Goal: Task Accomplishment & Management: Manage account settings

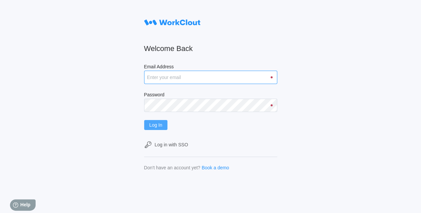
type input "hley@nationalmetalwares.com"
click at [160, 127] on span "Log In" at bounding box center [156, 125] width 13 height 5
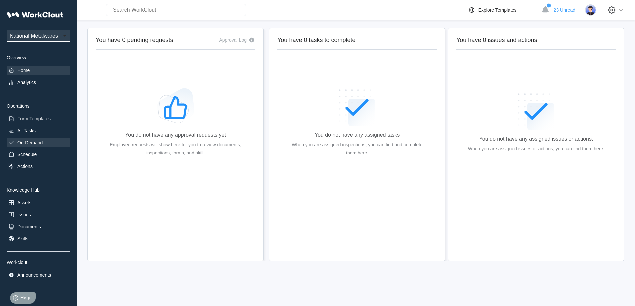
click at [41, 142] on div "On-Demand" at bounding box center [29, 142] width 25 height 5
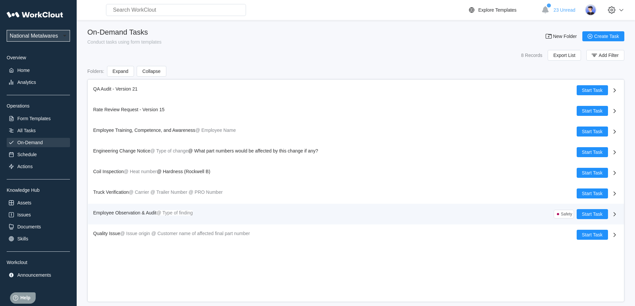
click at [129, 213] on span "Employee Observation & Audit" at bounding box center [124, 212] width 63 height 5
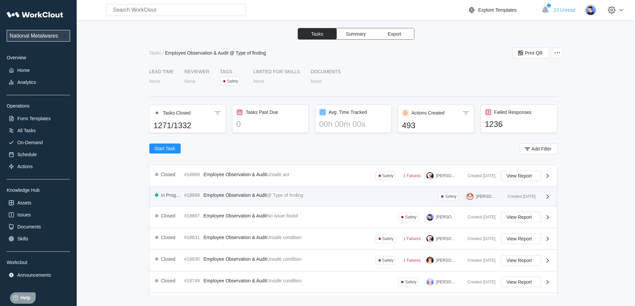
click at [358, 206] on div "In Progress #18868 Employee Observation & Audit @ Type of finding Safety [PERSO…" at bounding box center [353, 197] width 407 height 20
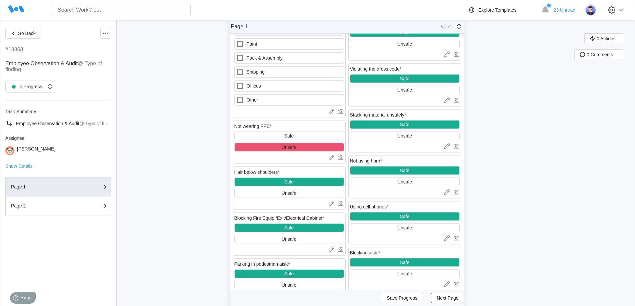
scroll to position [300, 0]
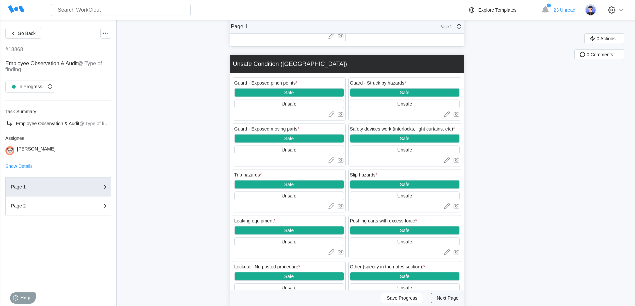
click at [421, 213] on span "Next Page" at bounding box center [447, 298] width 22 height 5
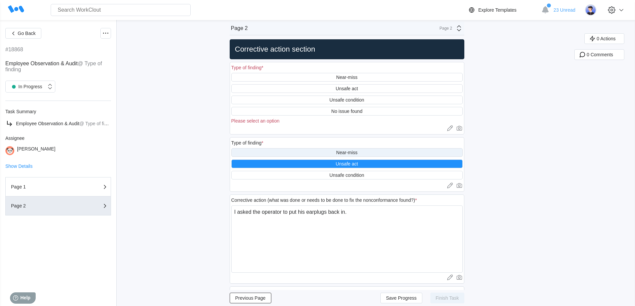
scroll to position [0, 0]
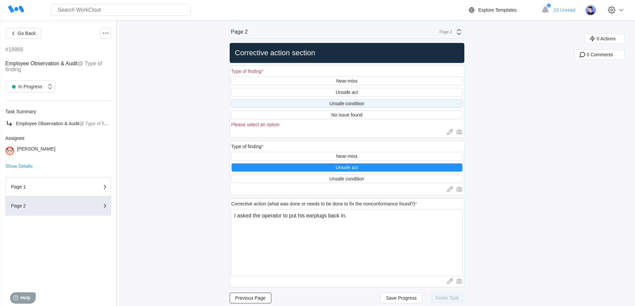
click at [306, 103] on div "Unsafe condition" at bounding box center [346, 103] width 231 height 9
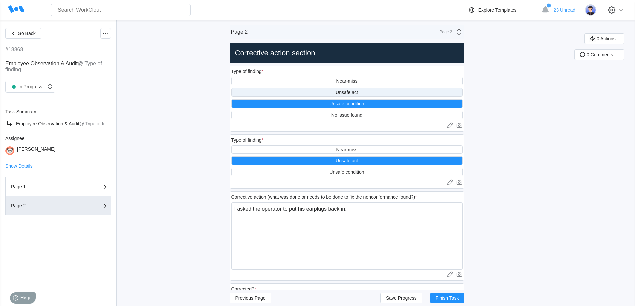
click at [320, 92] on div "Unsafe act" at bounding box center [346, 92] width 231 height 9
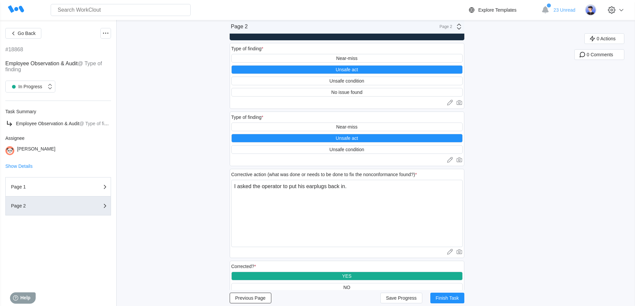
scroll to position [49, 0]
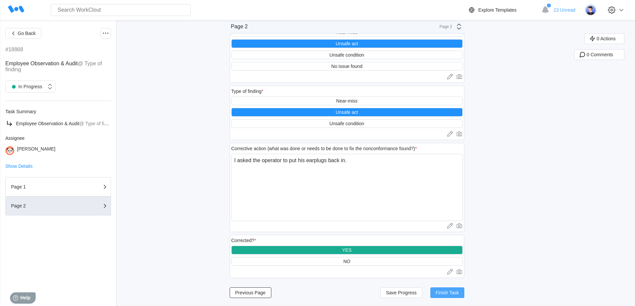
click at [421, 213] on span "Finish Task" at bounding box center [446, 292] width 23 height 5
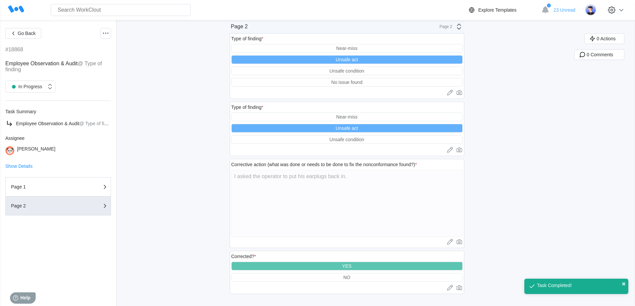
scroll to position [33, 0]
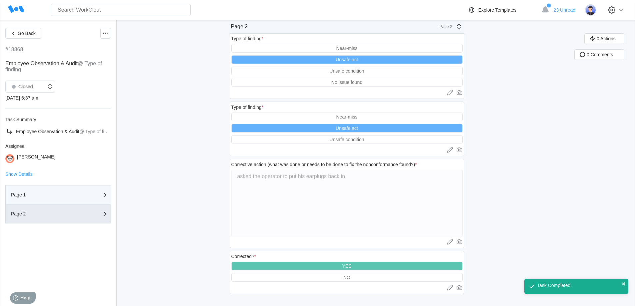
click at [47, 200] on button "Page 1" at bounding box center [58, 194] width 106 height 19
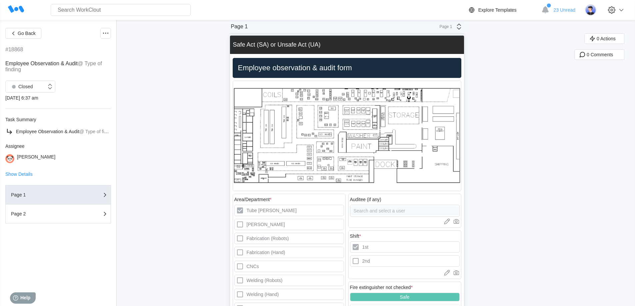
scroll to position [0, 0]
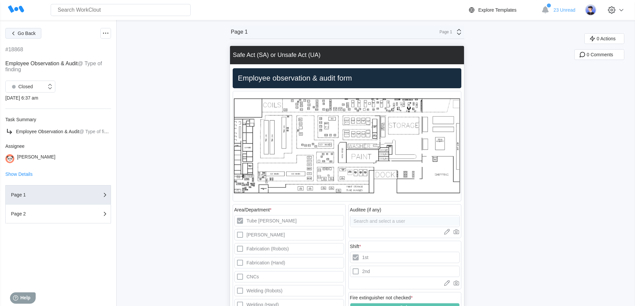
click at [23, 34] on span "Go Back" at bounding box center [27, 33] width 18 height 5
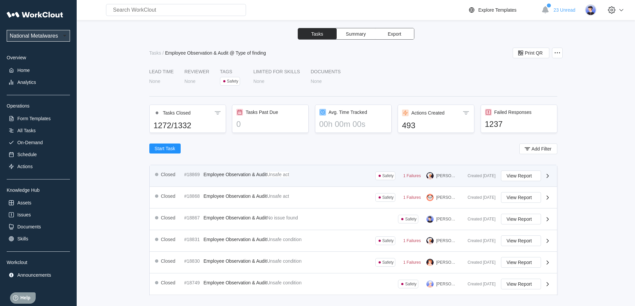
click at [240, 172] on span "Employee Observation & Audit" at bounding box center [235, 174] width 63 height 5
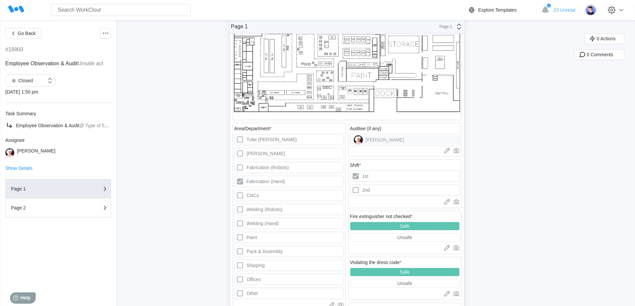
scroll to position [167, 0]
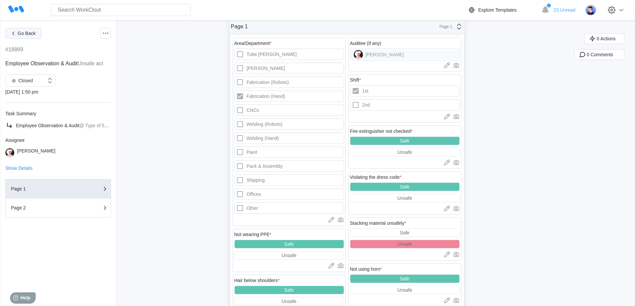
click at [23, 33] on span "Go Back" at bounding box center [27, 33] width 18 height 5
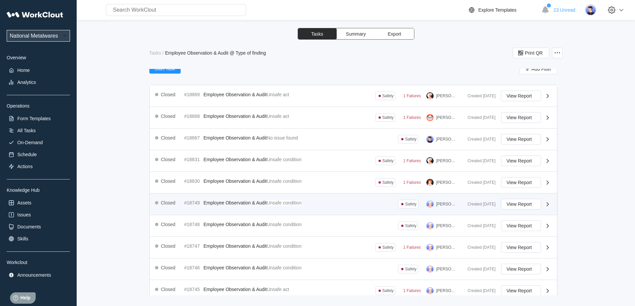
scroll to position [167, 0]
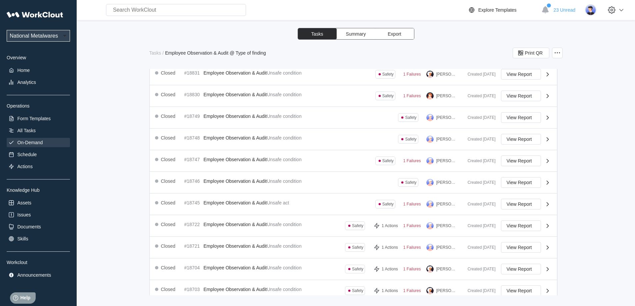
click at [31, 144] on div "On-Demand" at bounding box center [29, 142] width 25 height 5
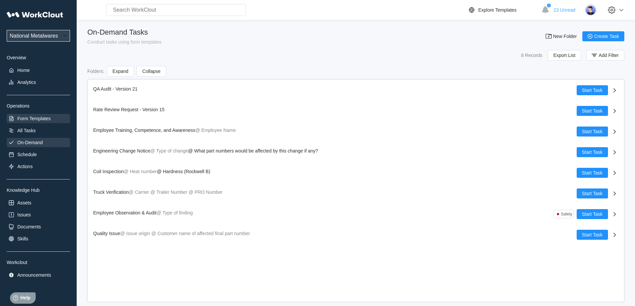
click at [39, 119] on div "Form Templates" at bounding box center [33, 118] width 33 height 5
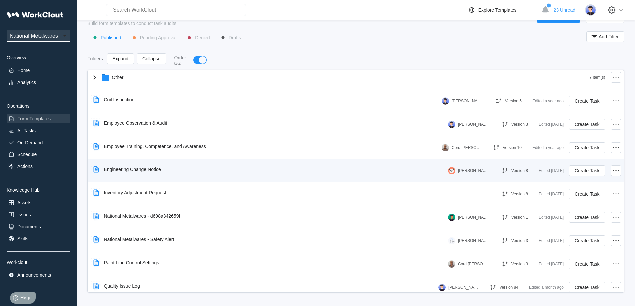
scroll to position [18, 0]
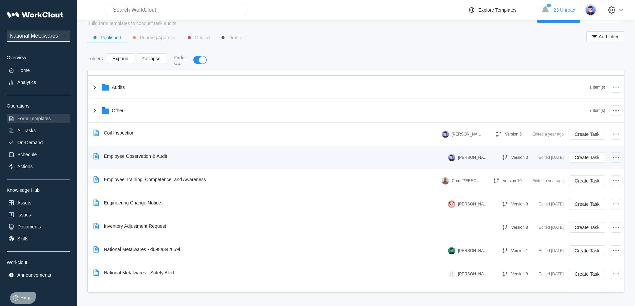
click at [421, 160] on icon at bounding box center [616, 158] width 8 height 8
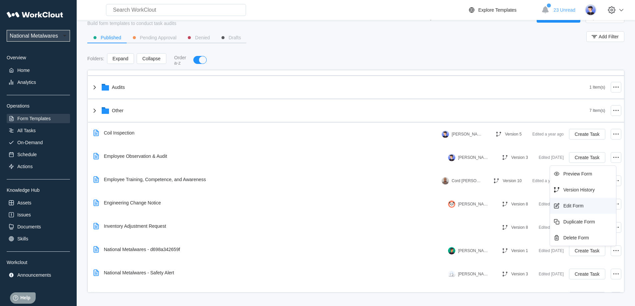
click at [421, 207] on div "Edit Form" at bounding box center [573, 205] width 20 height 5
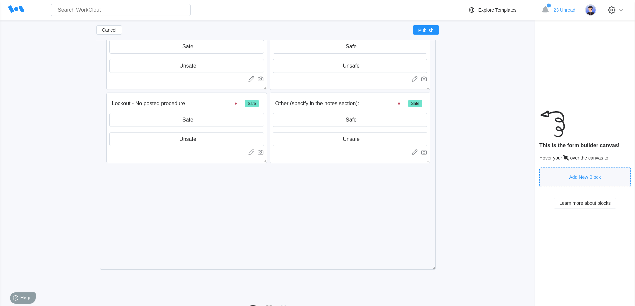
scroll to position [1994, 0]
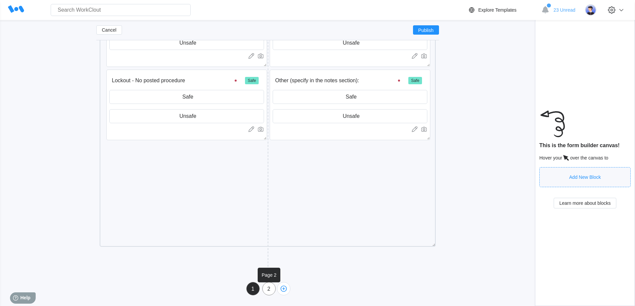
click at [272, 213] on div "2" at bounding box center [268, 289] width 13 height 6
type input "Page 2"
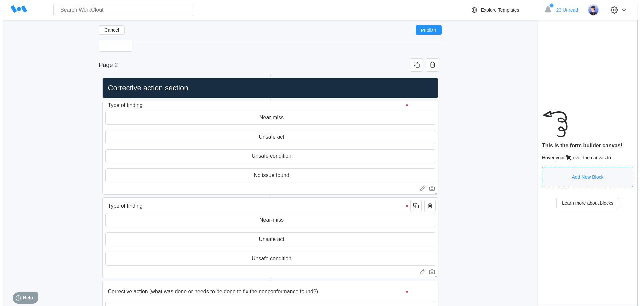
scroll to position [133, 0]
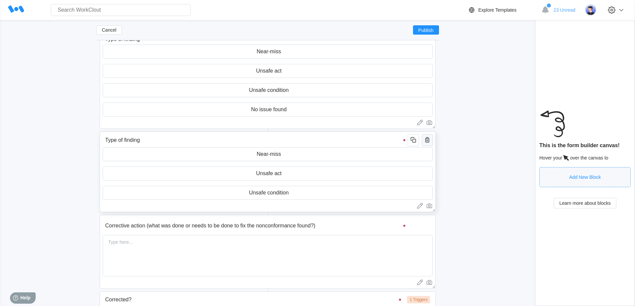
click at [421, 141] on icon "button" at bounding box center [427, 140] width 8 height 8
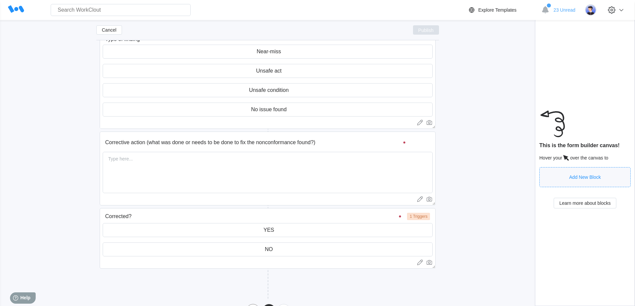
click at [421, 29] on span "Publish" at bounding box center [425, 30] width 15 height 4
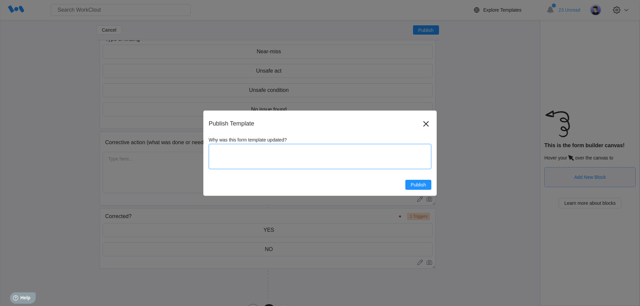
click at [304, 167] on textarea "Why was this form template updated?" at bounding box center [320, 156] width 222 height 25
type textarea "R"
type textarea "x"
type textarea "Re"
type textarea "x"
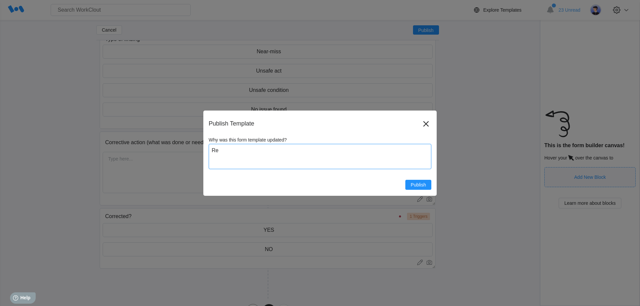
type textarea "Rem"
type textarea "x"
type textarea "Remo"
type textarea "x"
type textarea "Remov"
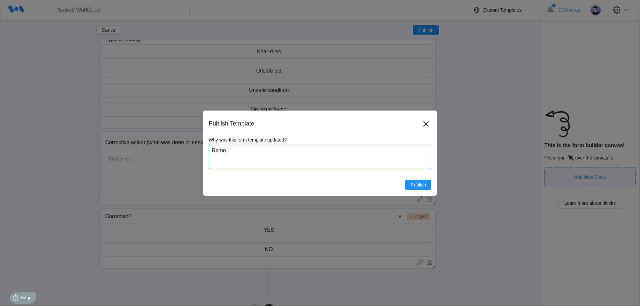
type textarea "x"
type textarea "Remove"
type textarea "x"
type textarea "Removed"
type textarea "x"
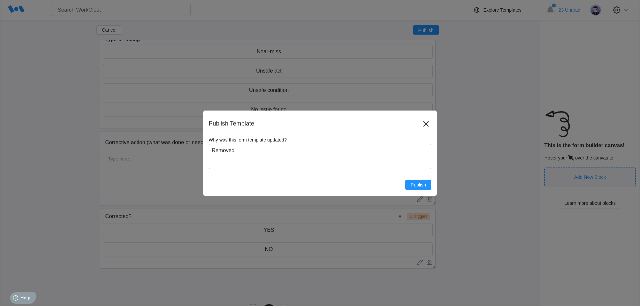
type textarea "Removed"
type textarea "x"
type textarea "Removed d"
type textarea "x"
type textarea "Removed du"
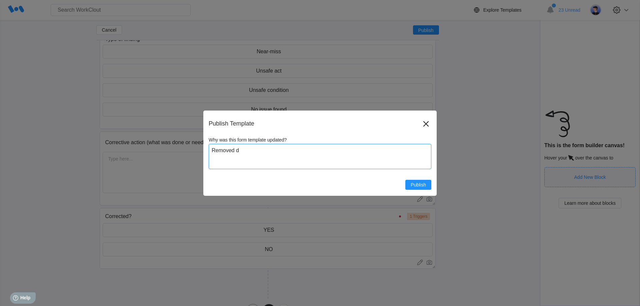
type textarea "x"
type textarea "Removed dup"
type textarea "x"
type textarea "Removed dupl"
type textarea "x"
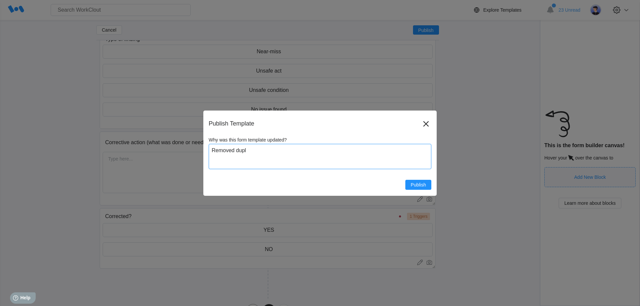
type textarea "Removed dupli"
type textarea "x"
type textarea "Removed duplic"
type textarea "x"
type textarea "Removed duplica"
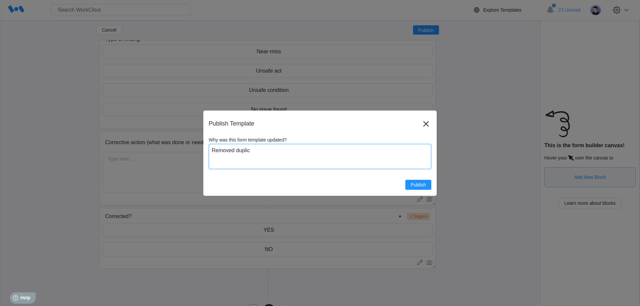
type textarea "x"
type textarea "Removed duplicat"
type textarea "x"
type textarea "Removed duplicate"
type textarea "x"
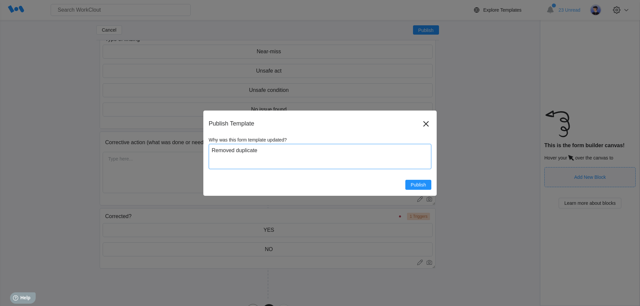
type textarea "Removed duplicate"
type textarea "x"
type textarea "Removed duplicate s"
type textarea "x"
type textarea "Removed duplicate se"
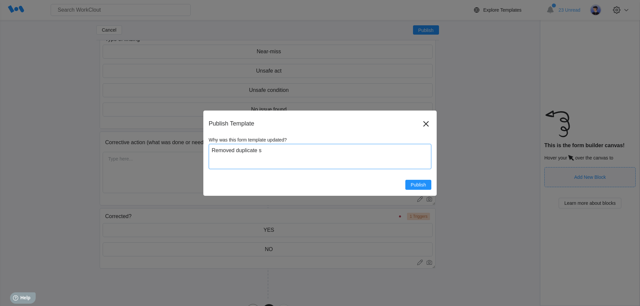
type textarea "x"
type textarea "Removed duplicate sec"
type textarea "x"
type textarea "Removed duplicate sectio"
type textarea "x"
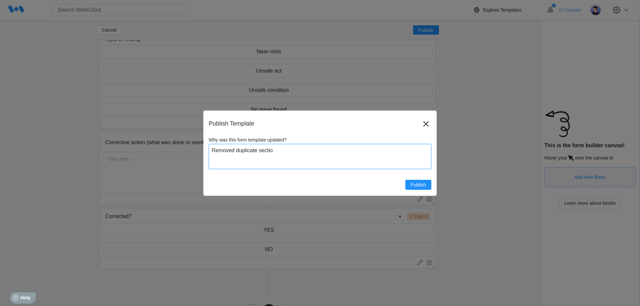
type textarea "Removed duplicate section"
type textarea "x"
type textarea "Removed duplicate section"
click at [410, 185] on span "Publish" at bounding box center [417, 185] width 15 height 5
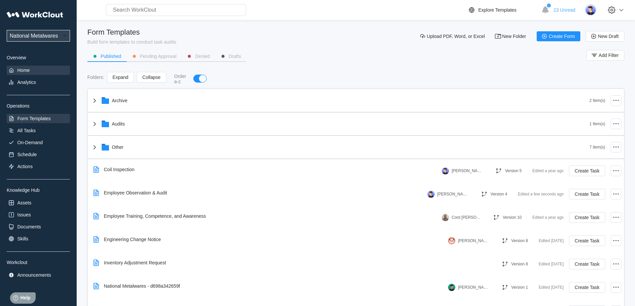
click at [32, 67] on div "Home" at bounding box center [38, 70] width 63 height 9
